Goal: Information Seeking & Learning: Learn about a topic

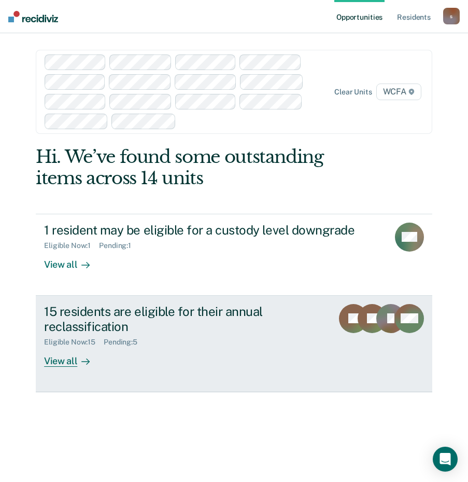
click at [50, 362] on div "View all" at bounding box center [73, 357] width 58 height 20
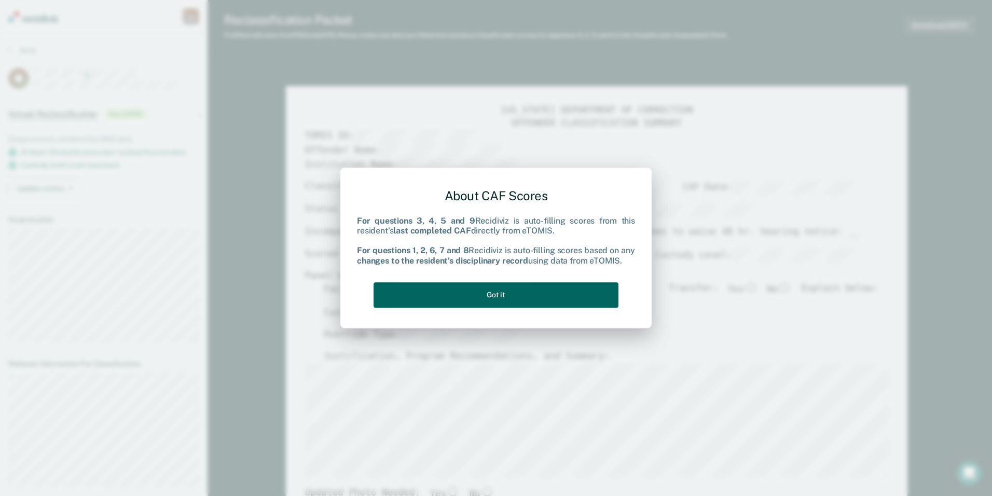
click at [476, 302] on button "Got it" at bounding box center [496, 294] width 245 height 25
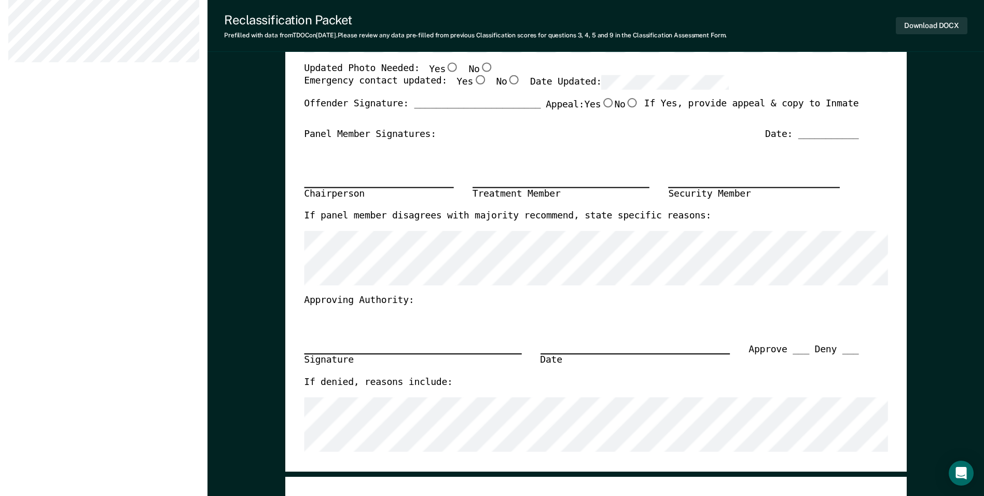
scroll to position [259, 0]
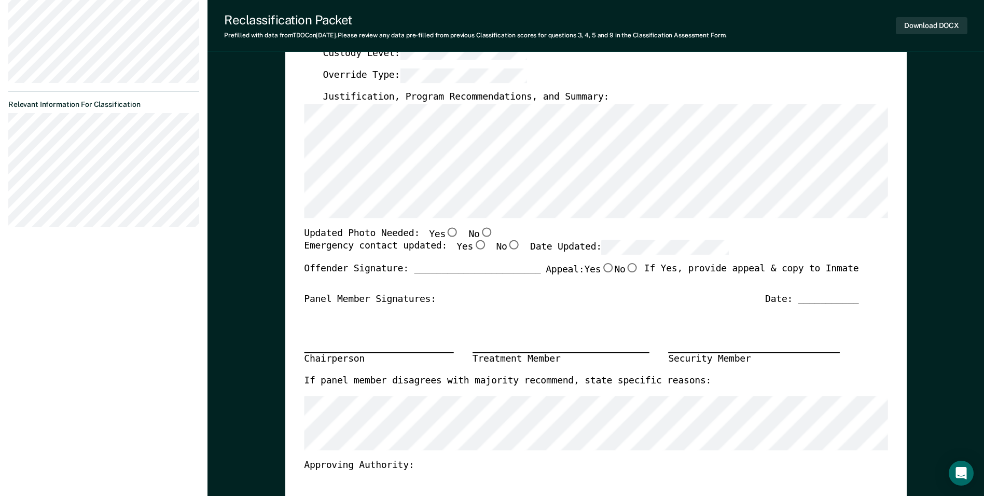
type textarea "x"
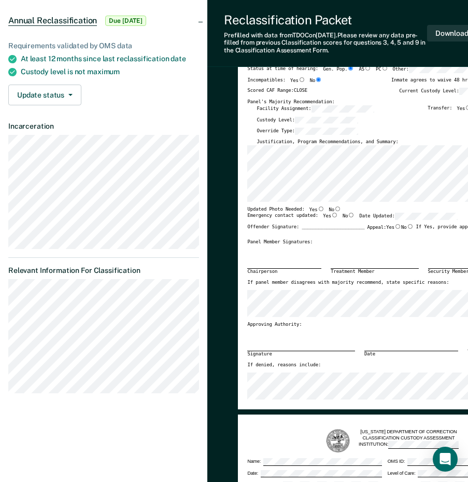
scroll to position [104, 0]
